Goal: Information Seeking & Learning: Understand process/instructions

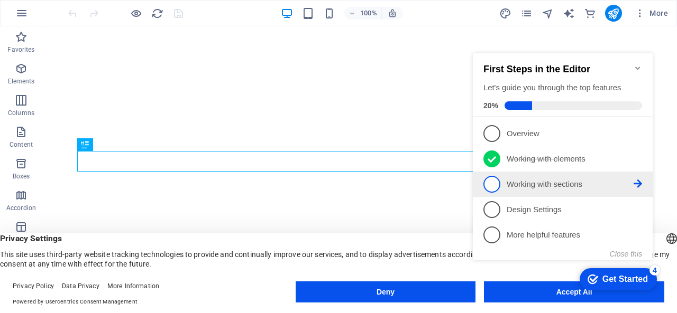
click at [521, 183] on p "Working with sections - incomplete" at bounding box center [569, 184] width 127 height 11
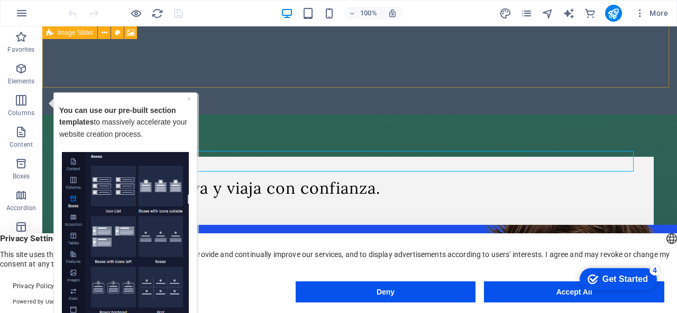
click at [123, 224] on img "Tooltip" at bounding box center [125, 233] width 127 height 162
click at [189, 97] on link "×" at bounding box center [189, 98] width 4 height 8
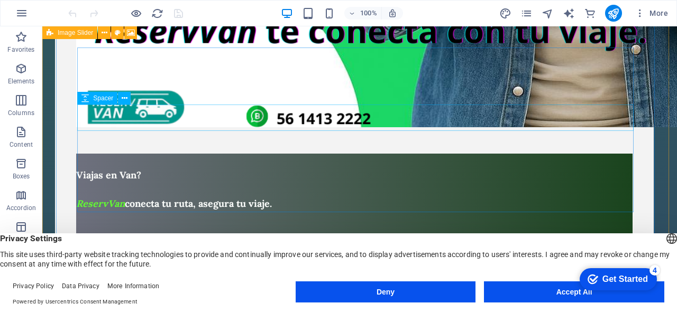
scroll to position [941, 0]
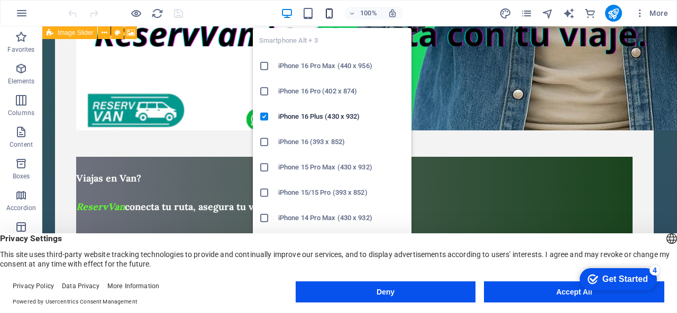
click at [333, 12] on icon "button" at bounding box center [329, 13] width 12 height 12
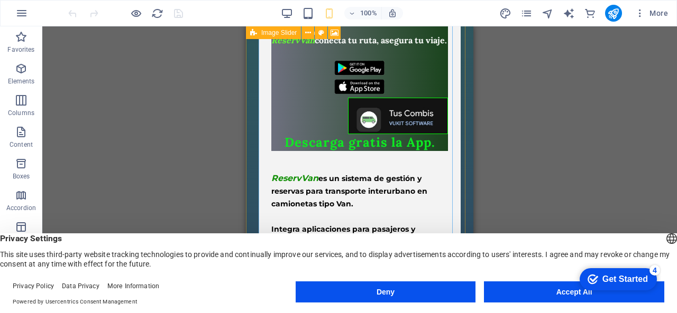
scroll to position [779, 0]
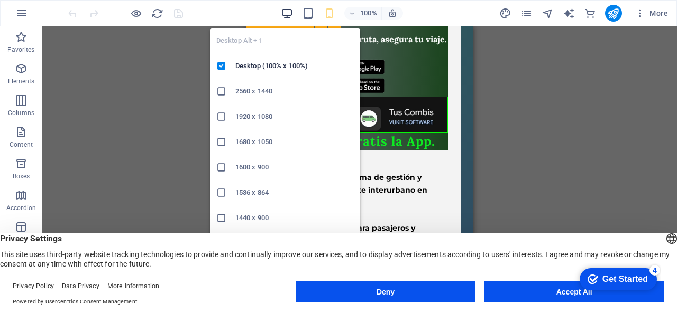
click at [288, 13] on icon "button" at bounding box center [287, 13] width 12 height 12
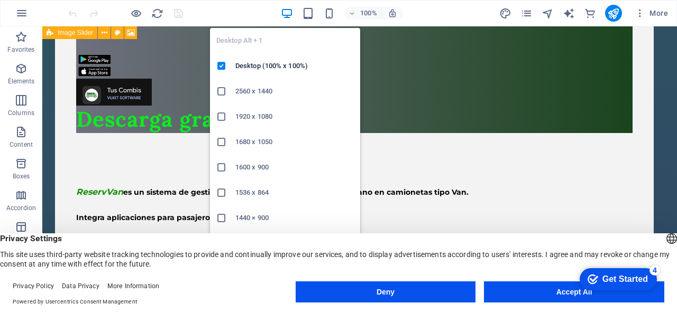
scroll to position [1116, 0]
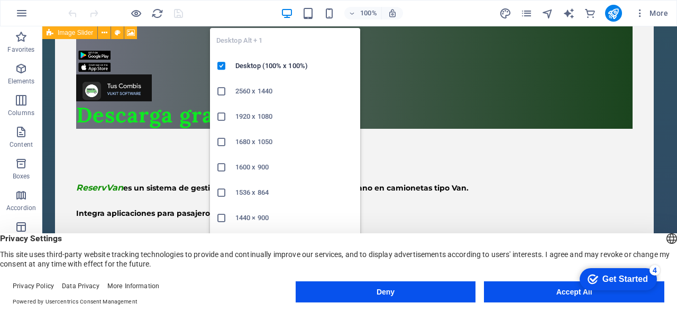
click at [247, 143] on h6 "1680 x 1050" at bounding box center [294, 142] width 118 height 13
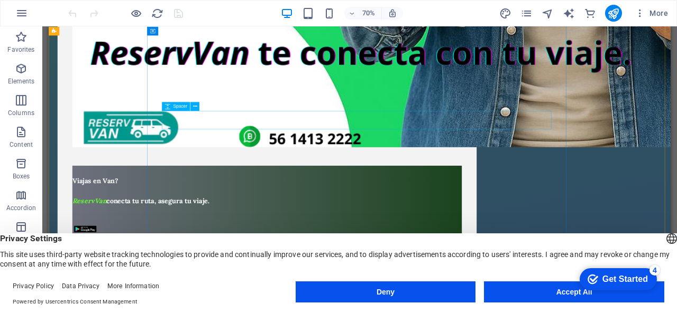
scroll to position [1128, 0]
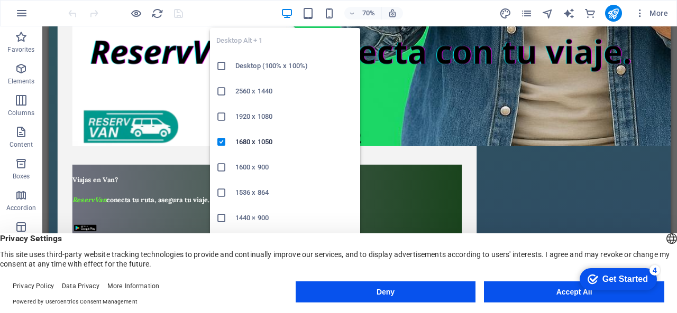
click at [281, 14] on icon "button" at bounding box center [287, 13] width 12 height 12
click at [266, 192] on h6 "1536 x 864" at bounding box center [294, 193] width 118 height 13
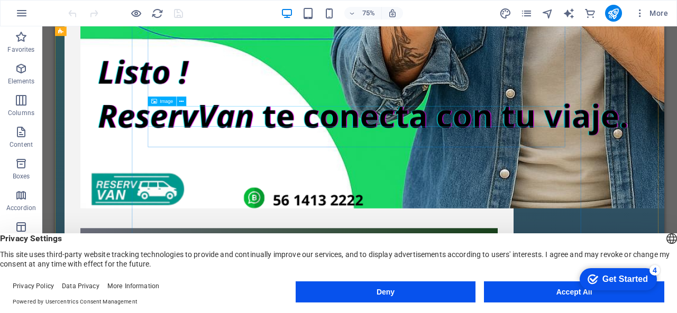
scroll to position [987, 0]
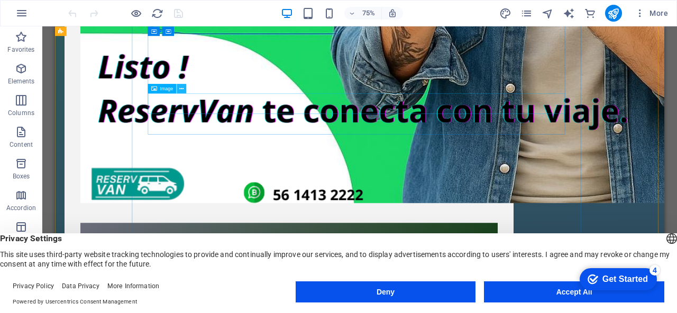
click at [180, 87] on icon at bounding box center [181, 89] width 4 height 8
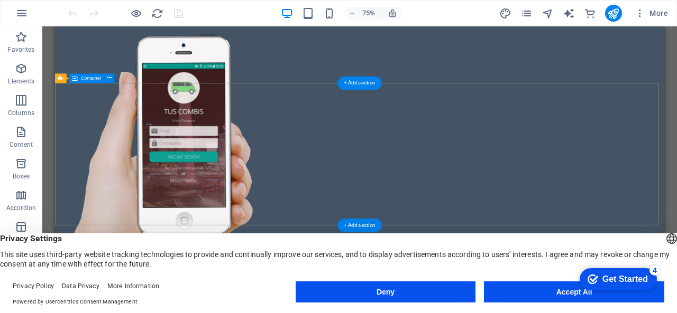
scroll to position [2398, 0]
